Goal: Answer question/provide support

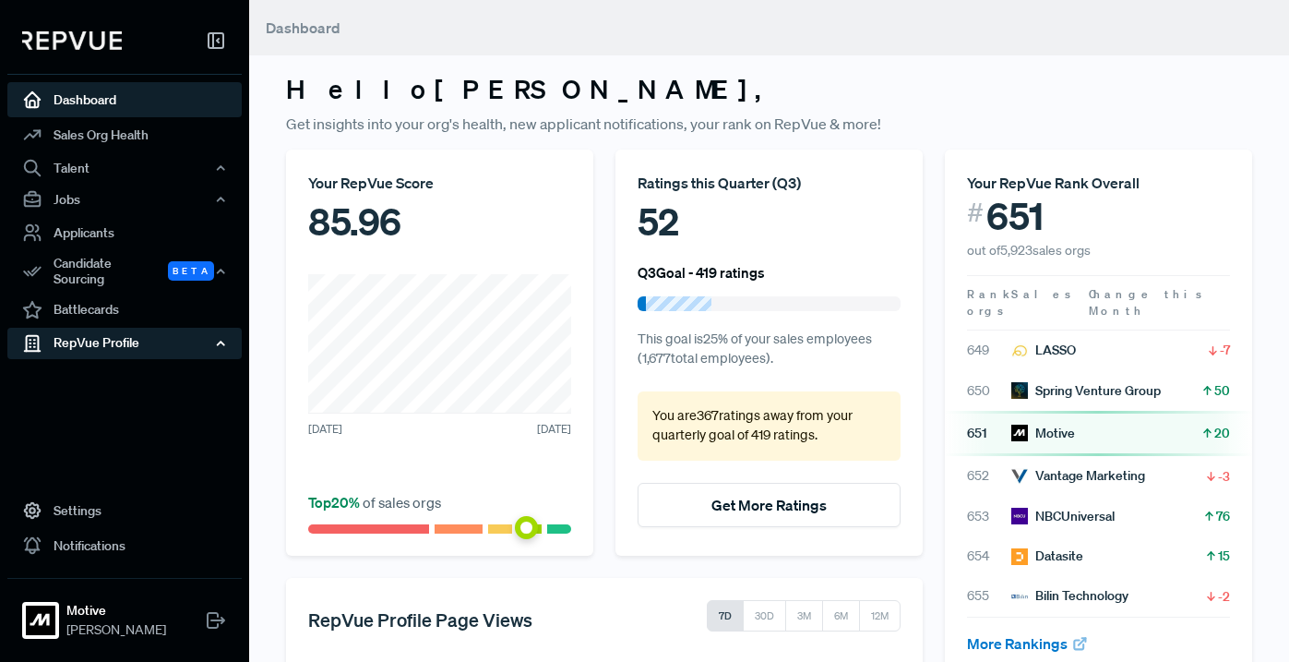
click at [194, 331] on div "RepVue Profile" at bounding box center [124, 343] width 234 height 31
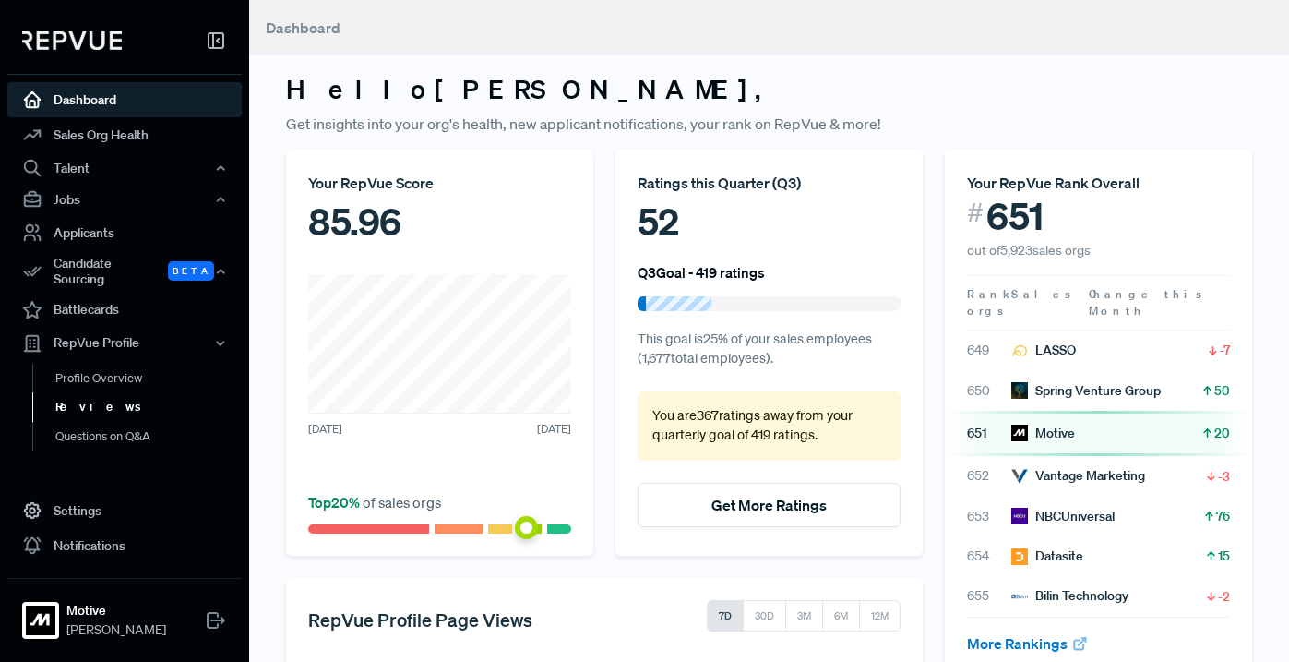
click at [102, 395] on link "Reviews" at bounding box center [149, 407] width 234 height 30
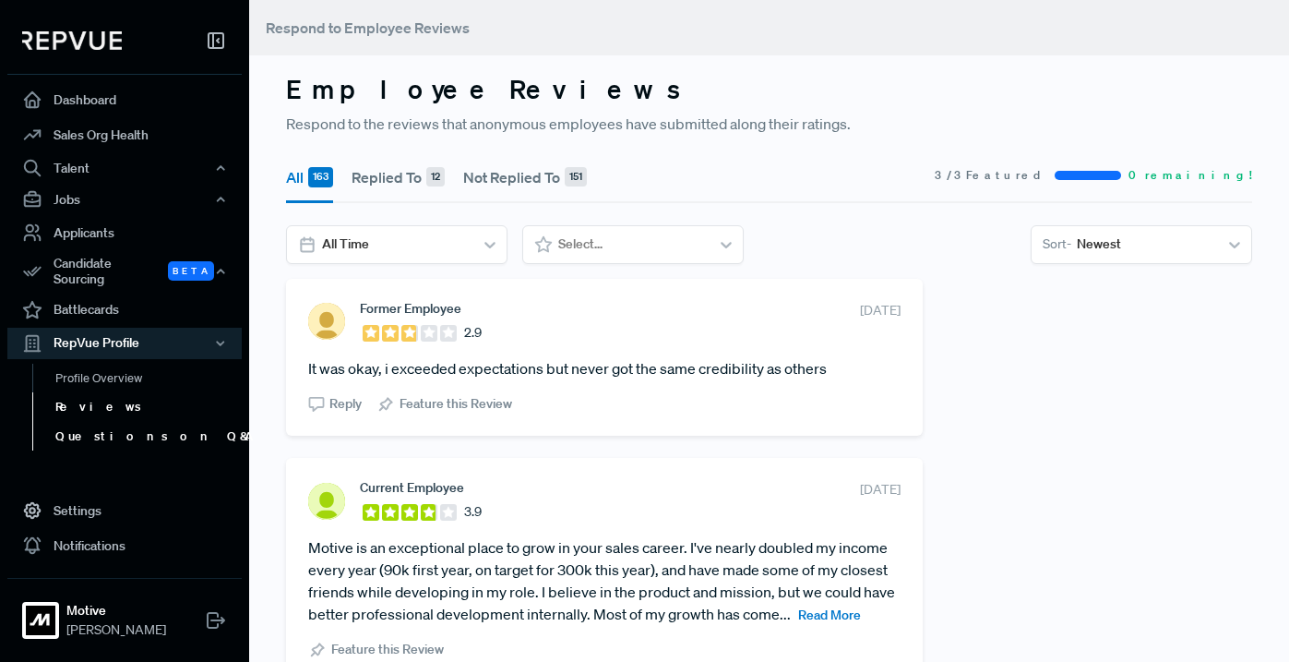
click at [119, 422] on link "Questions on Q&A" at bounding box center [149, 437] width 234 height 30
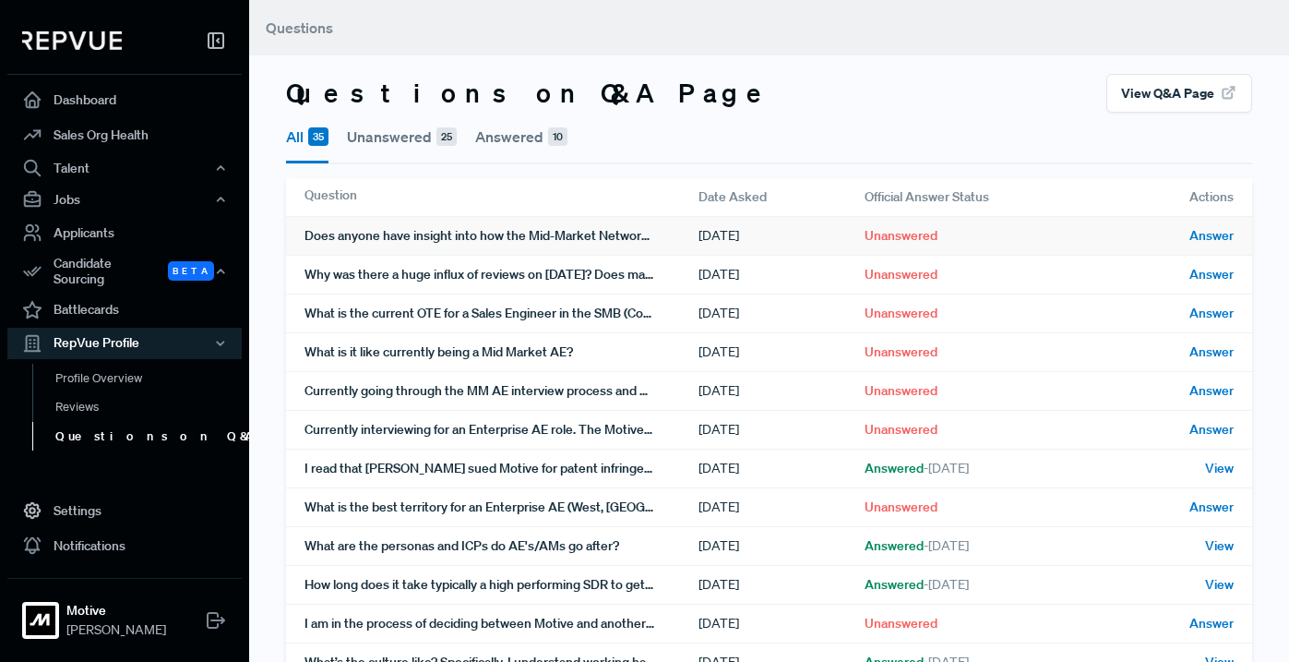
click at [679, 234] on div "Does anyone have insight into how the Mid-Market Networks team is performing?" at bounding box center [502, 236] width 394 height 38
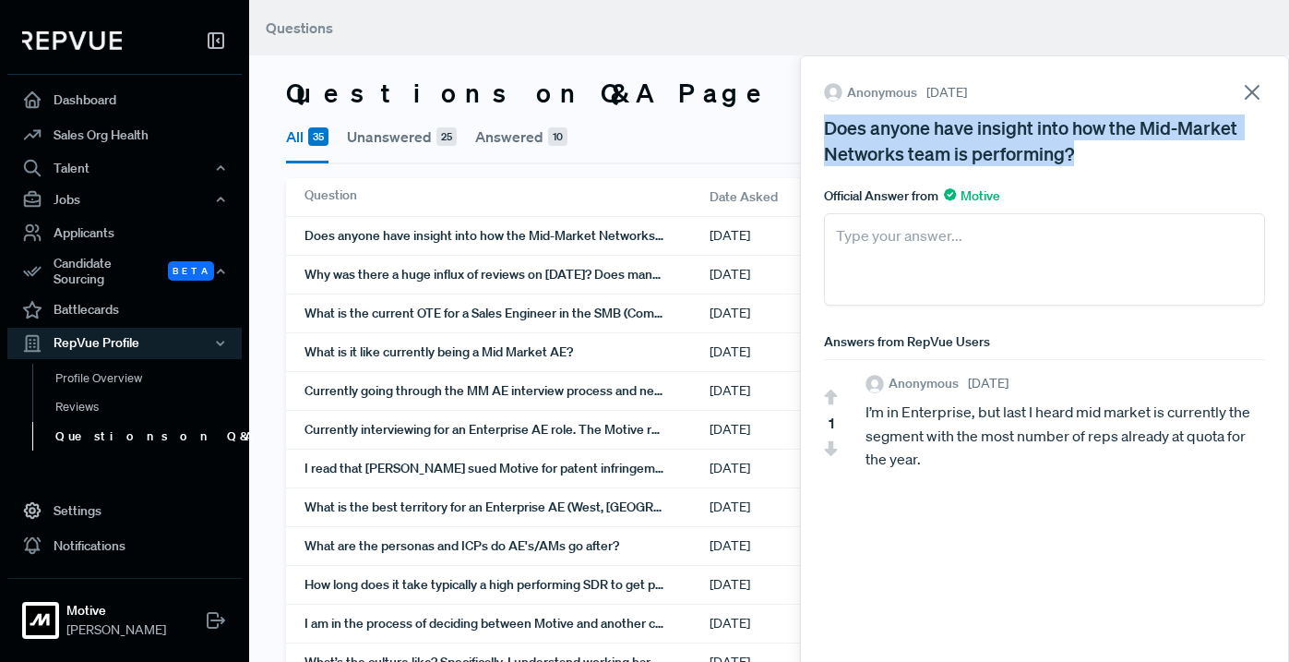
drag, startPoint x: 1097, startPoint y: 161, endPoint x: 815, endPoint y: 136, distance: 282.6
click at [815, 136] on div "Anonymous [DATE] Does anyone have insight into how the Mid-Market Networks team…" at bounding box center [1044, 363] width 489 height 616
click at [109, 395] on link "Reviews" at bounding box center [149, 407] width 234 height 30
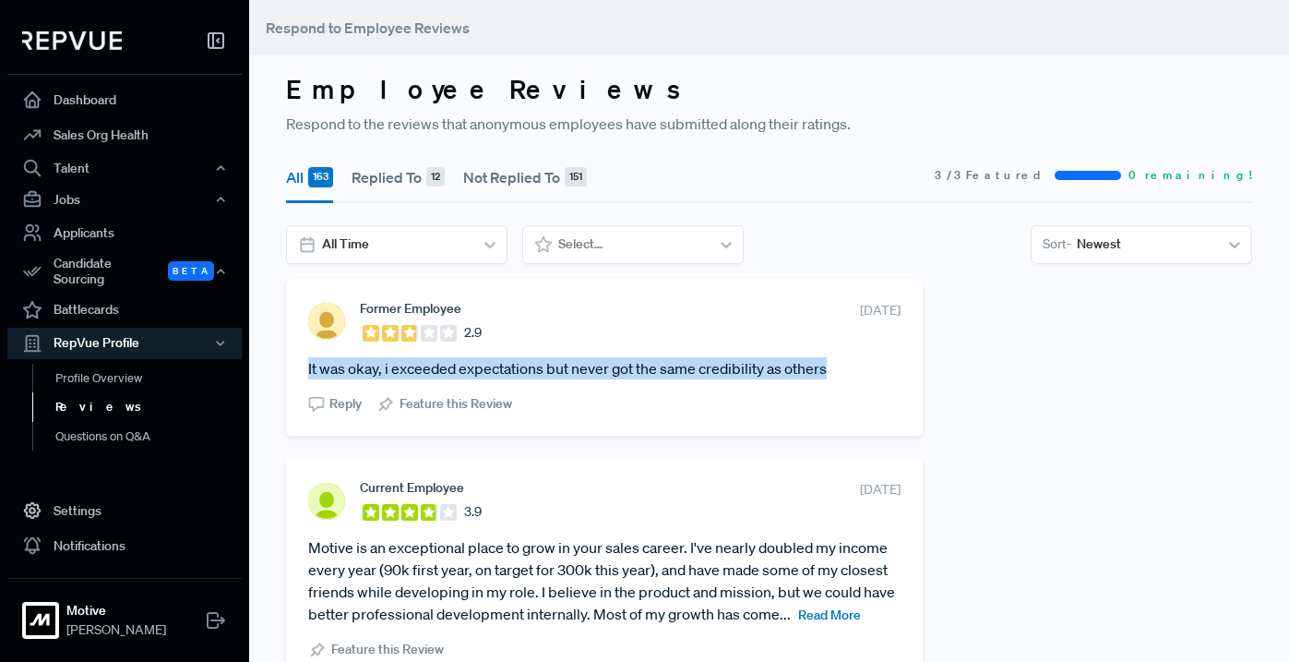
drag, startPoint x: 307, startPoint y: 369, endPoint x: 841, endPoint y: 366, distance: 533.5
click at [841, 366] on div "Former Employee 2.9 [DATE] It was okay, i exceeded expectations but never got t…" at bounding box center [604, 357] width 637 height 157
copy article "It was okay, i exceeded expectations but never got the same credibility as othe…"
click at [101, 425] on link "Questions on Q&A" at bounding box center [149, 437] width 234 height 30
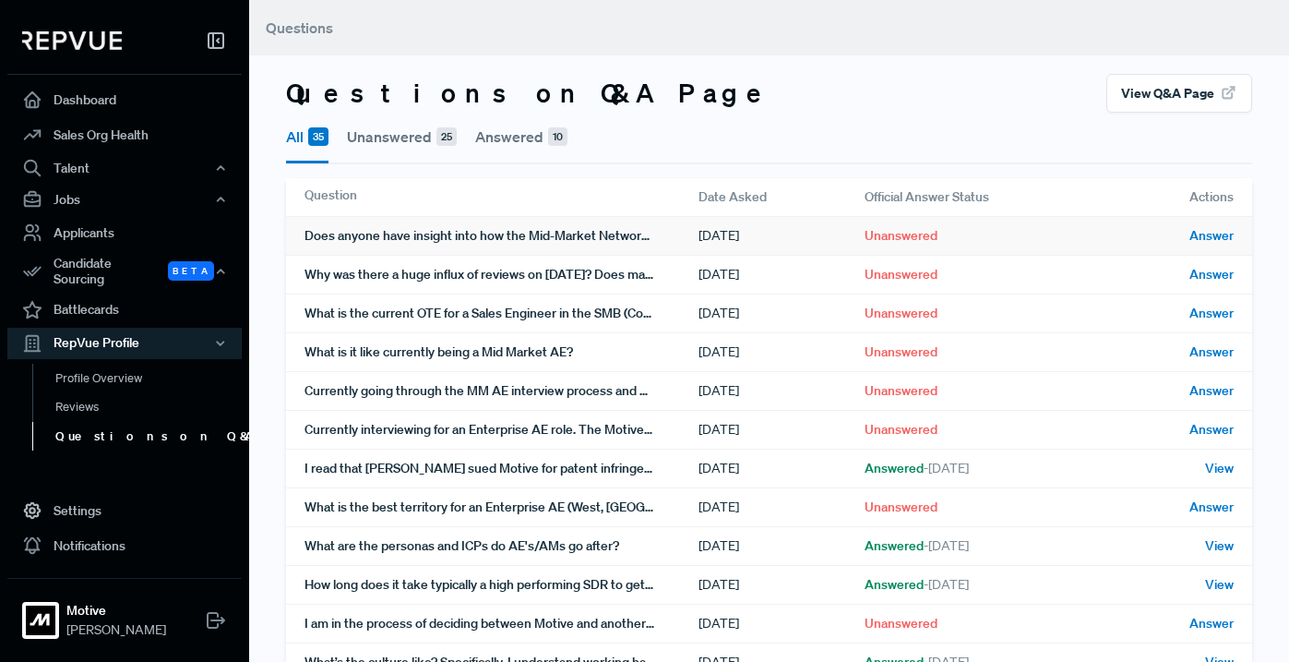
click at [394, 234] on div "Does anyone have insight into how the Mid-Market Networks team is performing?" at bounding box center [502, 236] width 394 height 38
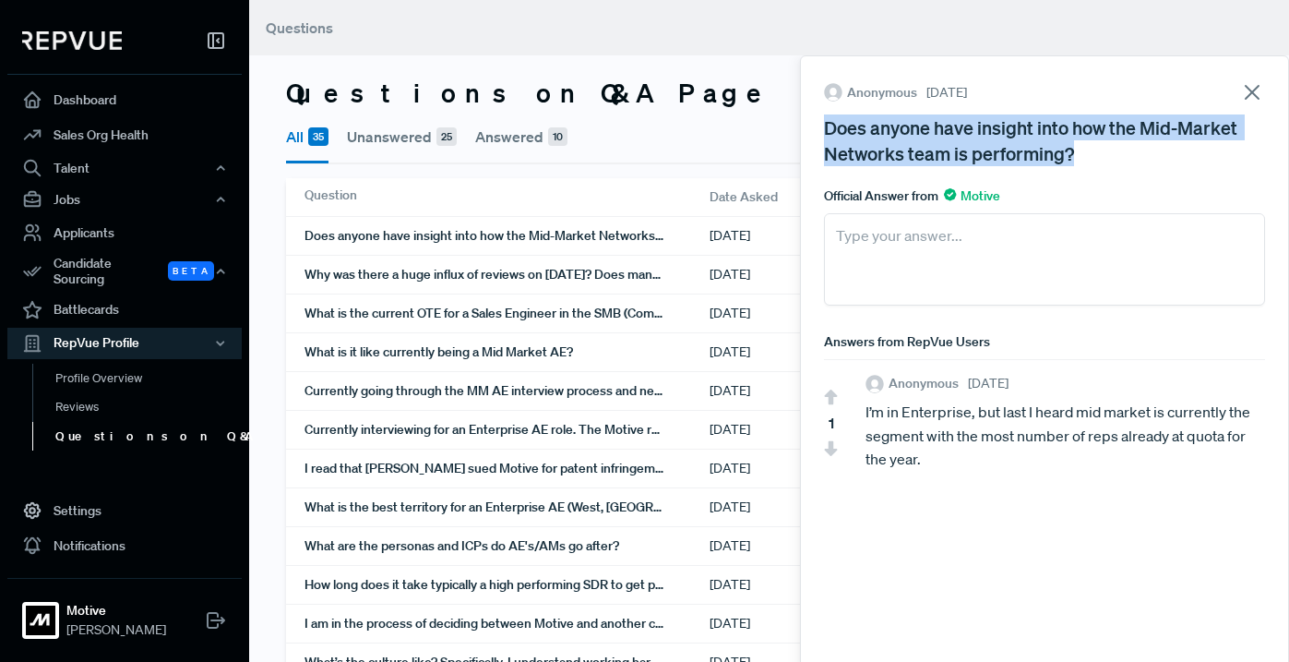
drag, startPoint x: 820, startPoint y: 127, endPoint x: 1093, endPoint y: 161, distance: 275.2
click at [1093, 161] on div "Anonymous [DATE] Does anyone have insight into how the Mid-Market Networks team…" at bounding box center [1044, 363] width 489 height 616
copy div "Does anyone have insight into how the Mid-Market Networks team is performing?"
